Goal: Find specific page/section: Find specific page/section

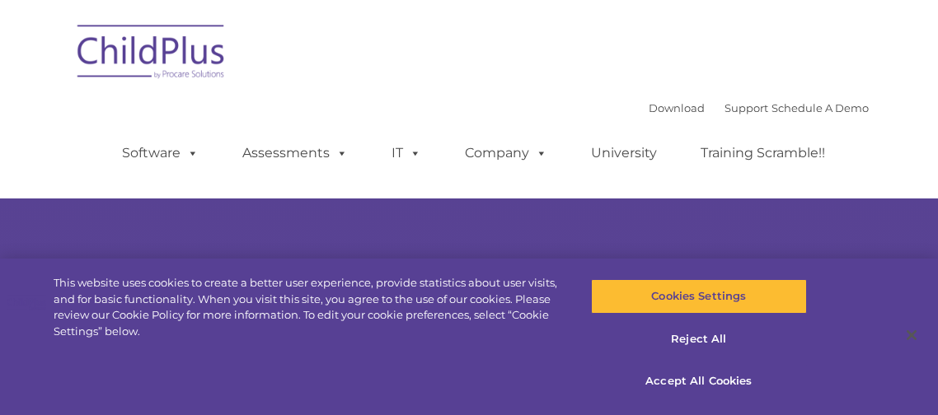
type input ""
select select "MEDIUM"
click at [692, 374] on button "Accept All Cookies" at bounding box center [699, 381] width 216 height 35
